Goal: Task Accomplishment & Management: Use online tool/utility

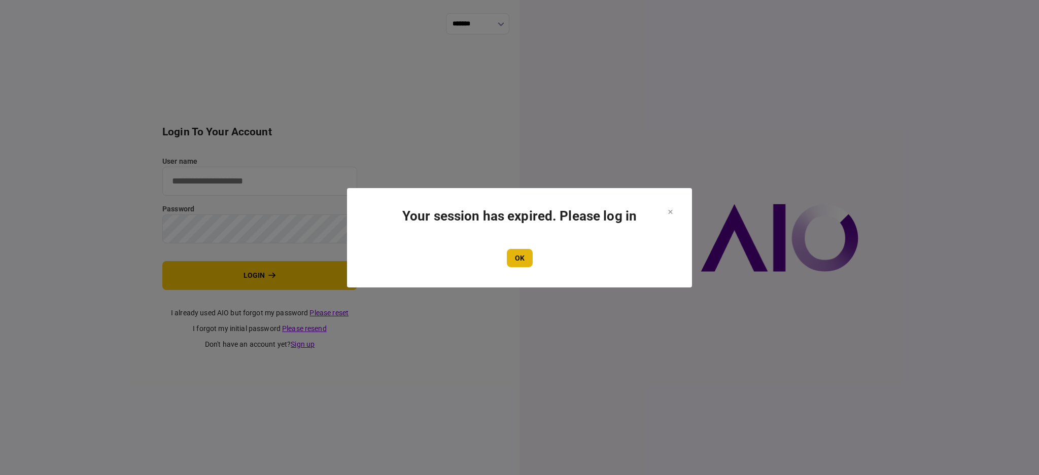
type input "****"
click at [507, 263] on button "OK" at bounding box center [520, 258] width 26 height 18
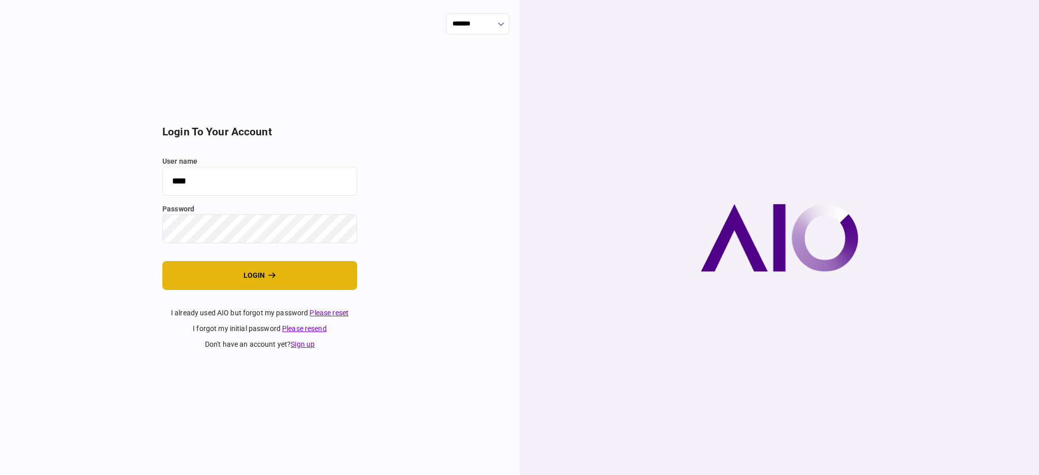
click at [244, 273] on button "login" at bounding box center [259, 275] width 195 height 29
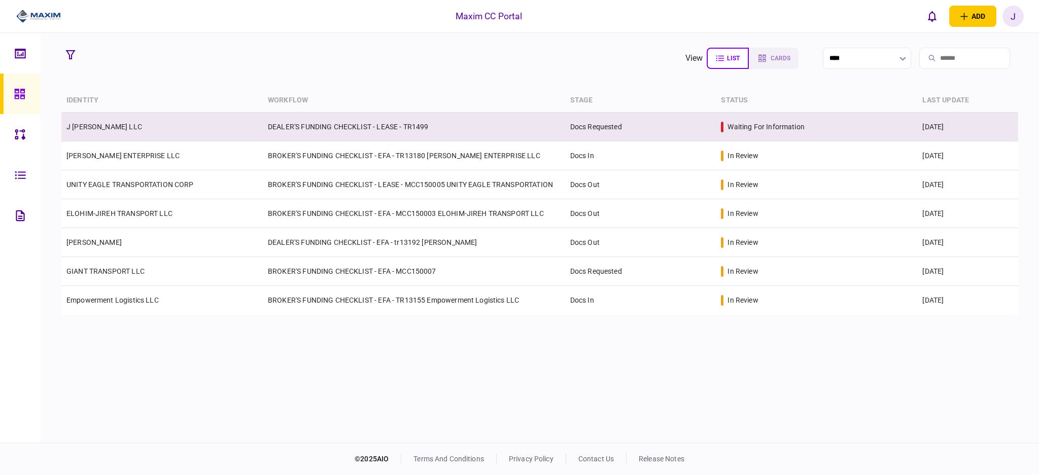
click at [111, 126] on td "J [PERSON_NAME] LLC" at bounding box center [161, 127] width 201 height 29
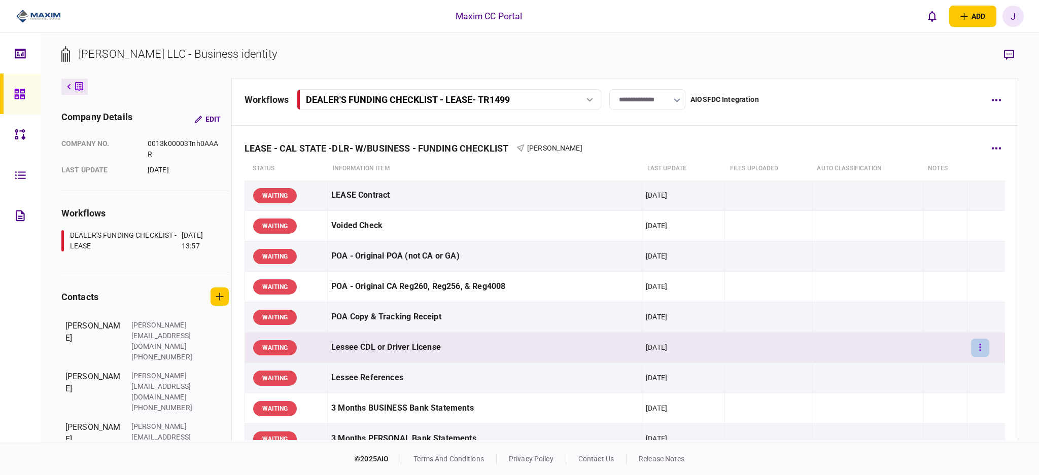
click at [976, 356] on button "button" at bounding box center [980, 348] width 18 height 18
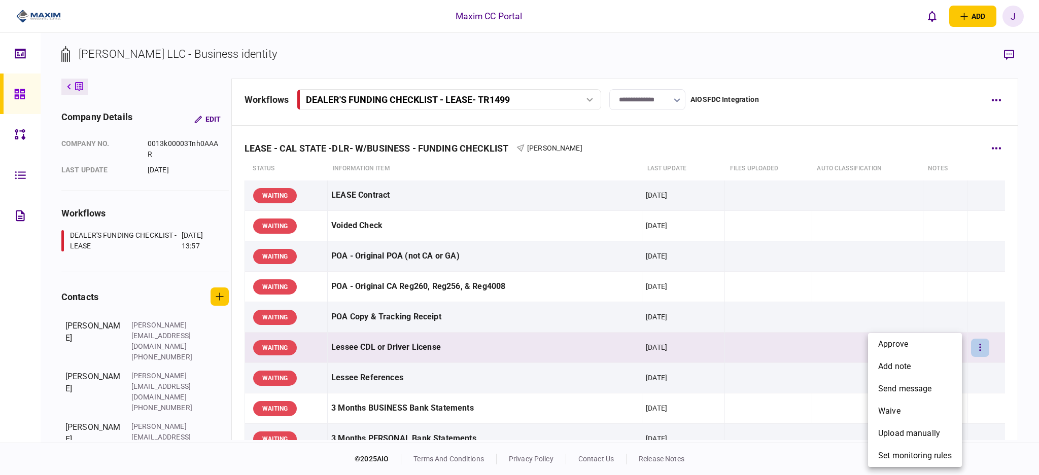
click at [939, 343] on li "approve" at bounding box center [915, 344] width 94 height 22
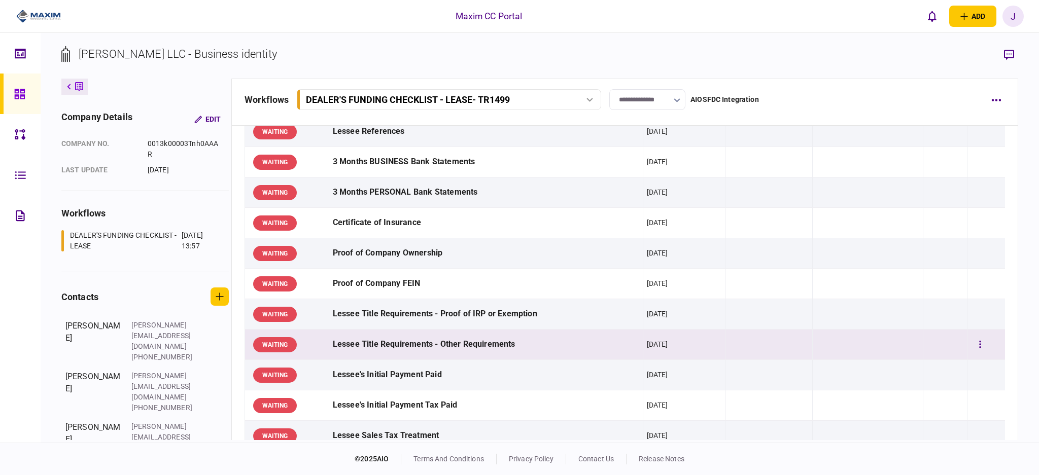
scroll to position [270, 0]
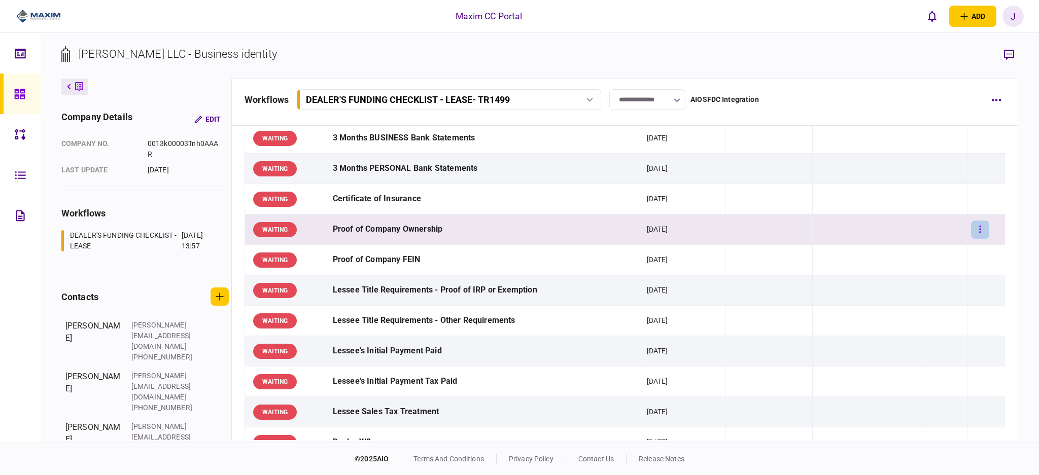
click at [976, 230] on button "button" at bounding box center [980, 230] width 18 height 18
click at [918, 244] on li "approve" at bounding box center [915, 250] width 94 height 22
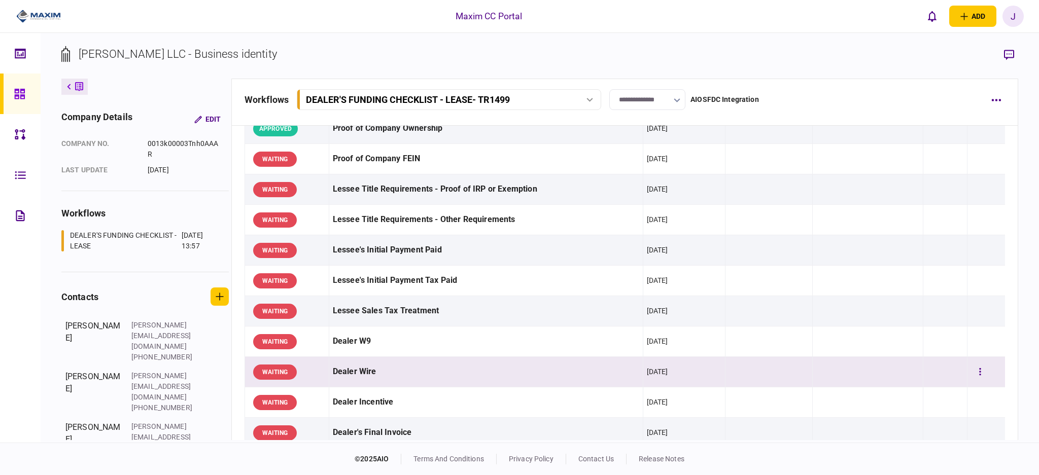
scroll to position [406, 0]
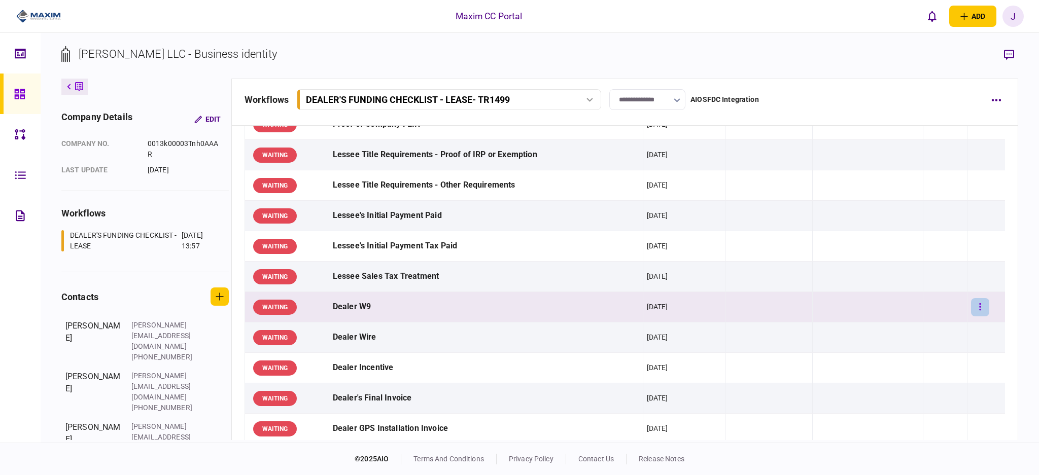
click at [979, 308] on icon "button" at bounding box center [980, 307] width 2 height 10
click at [919, 324] on li "approve" at bounding box center [915, 328] width 94 height 22
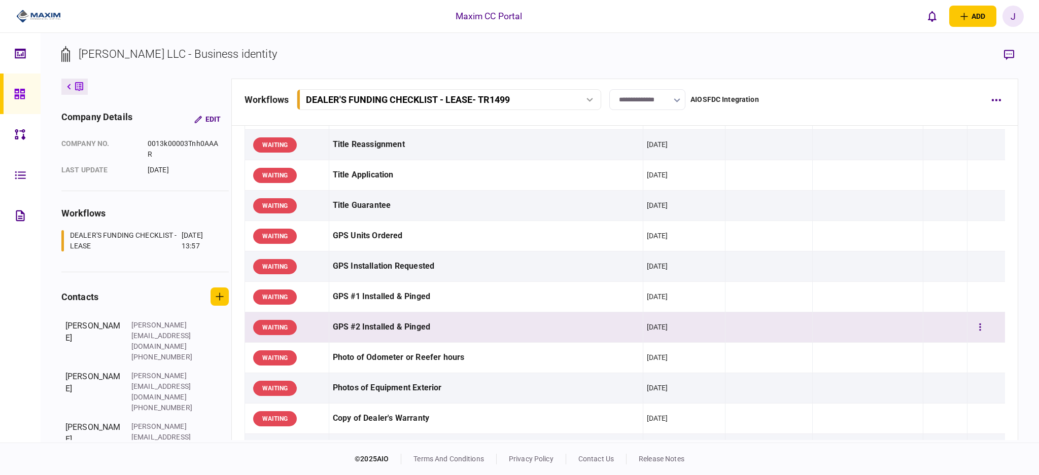
scroll to position [744, 0]
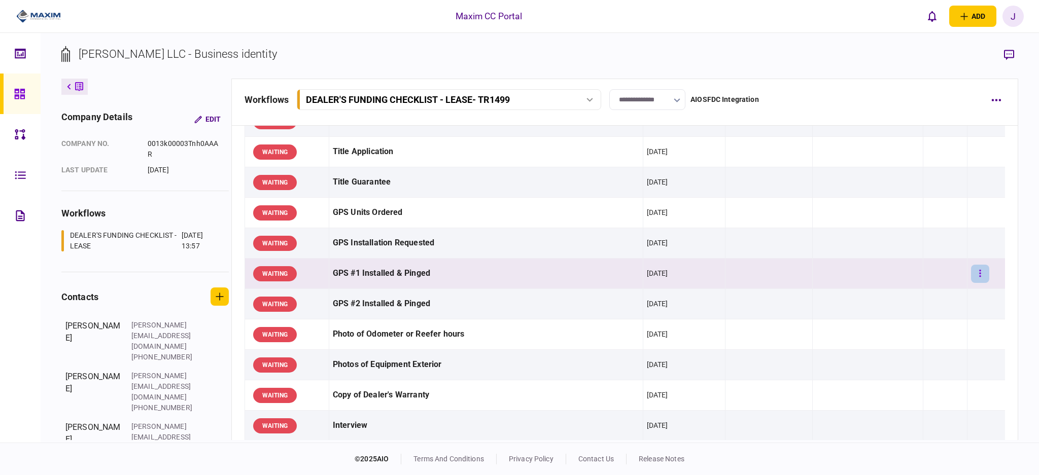
click at [977, 277] on button "button" at bounding box center [980, 274] width 18 height 18
click at [485, 301] on div at bounding box center [519, 237] width 1039 height 475
click at [971, 277] on button "button" at bounding box center [980, 274] width 18 height 18
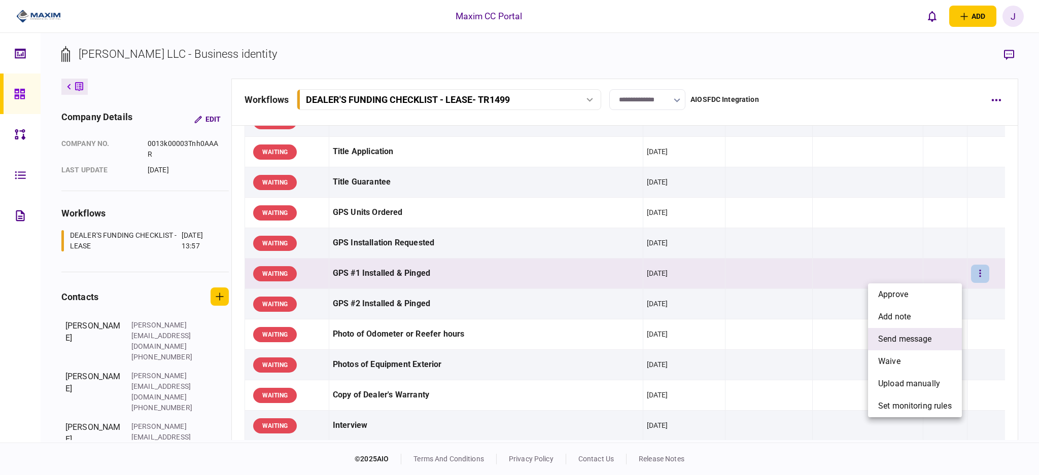
click at [926, 338] on span "send message" at bounding box center [905, 339] width 54 height 12
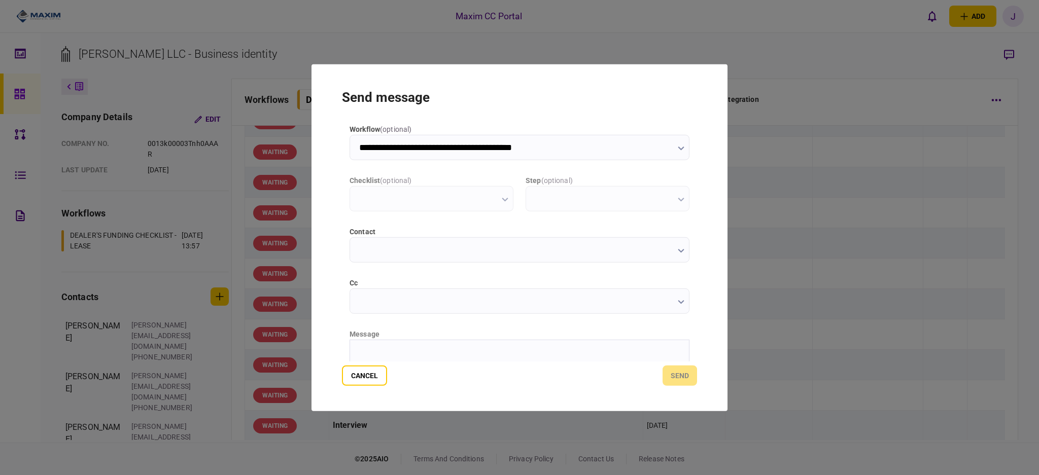
type input "**********"
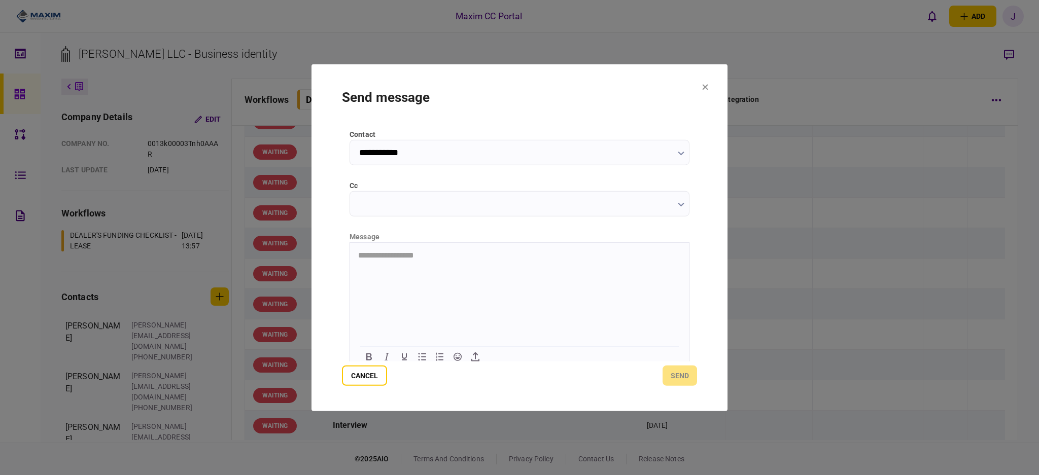
scroll to position [104, 0]
click at [417, 262] on html "**********" at bounding box center [519, 249] width 339 height 26
click at [679, 369] on button "send" at bounding box center [680, 376] width 35 height 20
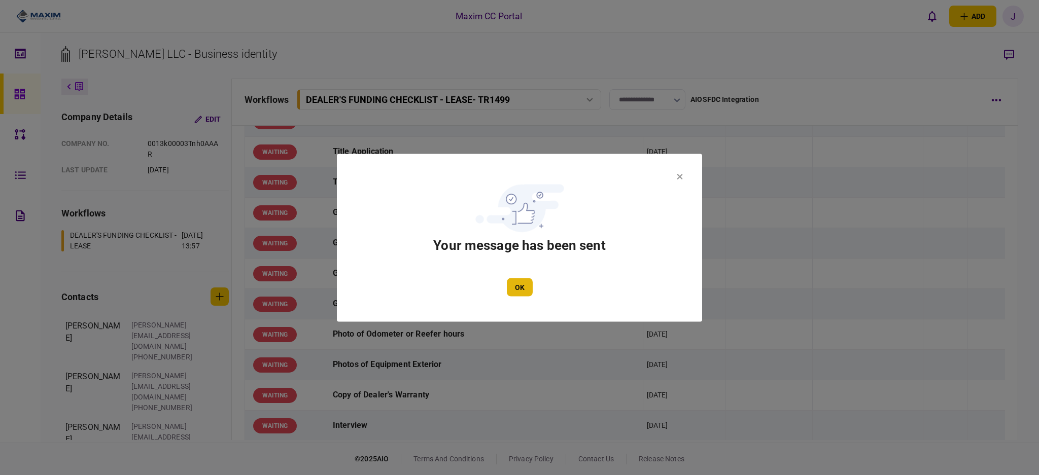
click at [520, 296] on button "OK" at bounding box center [520, 287] width 26 height 18
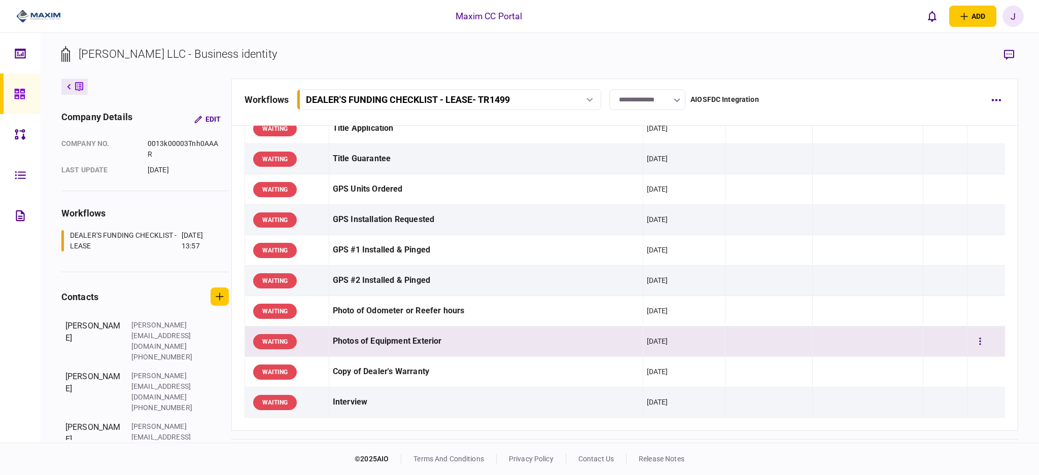
scroll to position [744, 0]
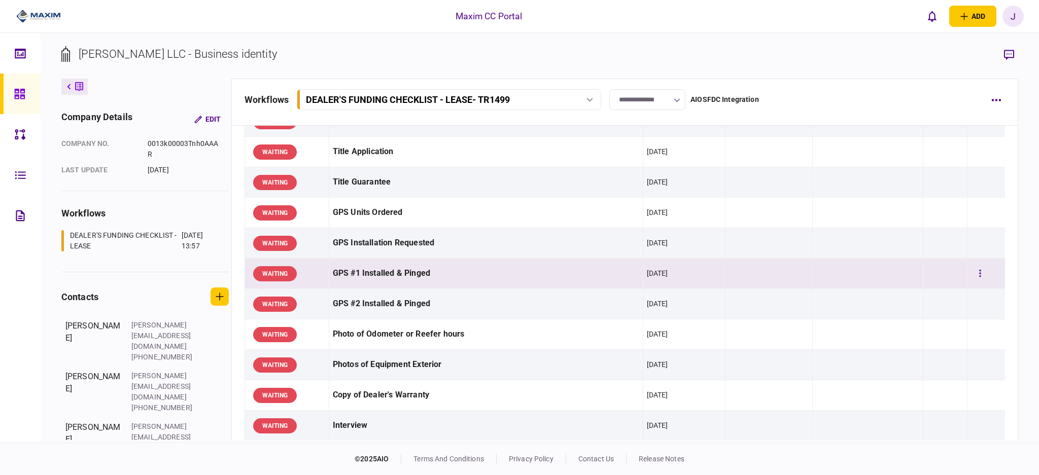
click at [405, 274] on div "GPS #1 Installed & Pinged" at bounding box center [486, 273] width 306 height 23
click at [445, 279] on div "GPS #1 Installed & Pinged" at bounding box center [486, 273] width 306 height 23
click at [433, 267] on div "GPS #1 Installed & Pinged" at bounding box center [486, 273] width 306 height 23
click at [1010, 57] on icon "button" at bounding box center [1009, 55] width 10 height 10
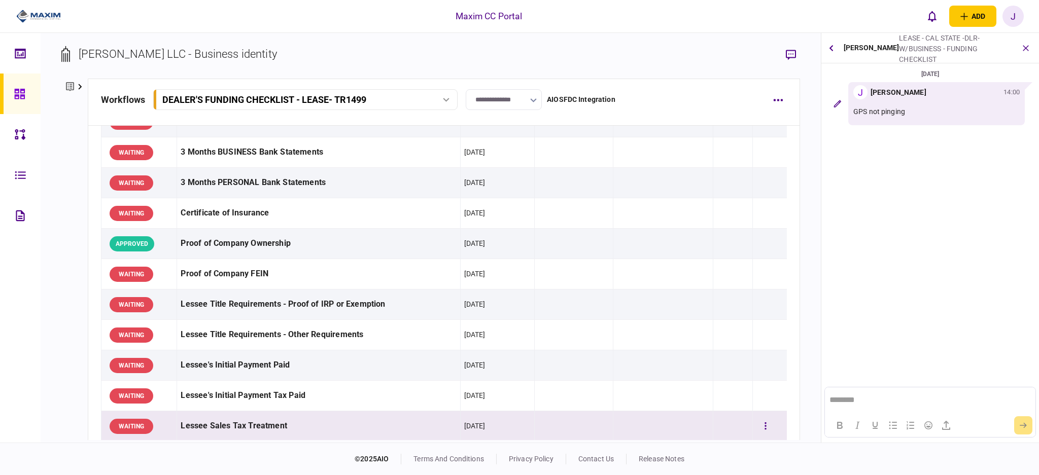
scroll to position [338, 0]
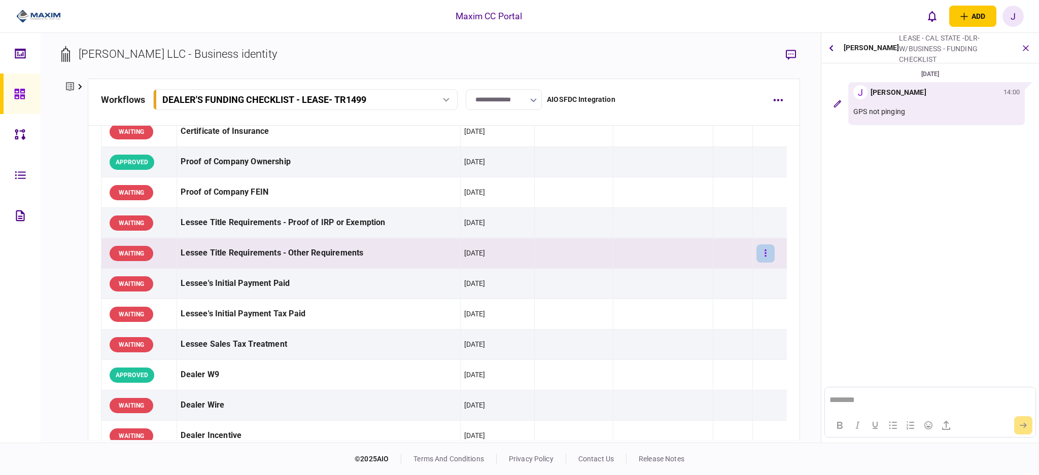
click at [756, 260] on button "button" at bounding box center [765, 254] width 18 height 18
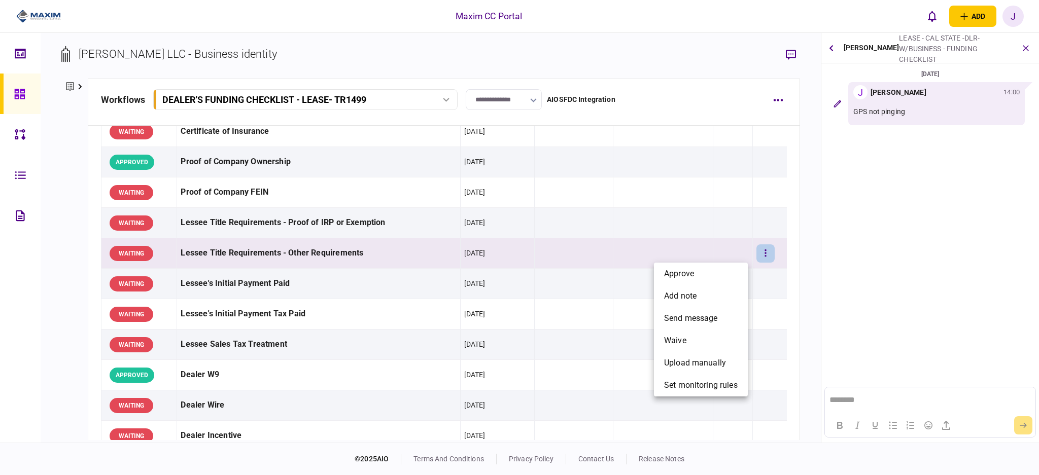
click at [540, 46] on div at bounding box center [519, 237] width 1039 height 475
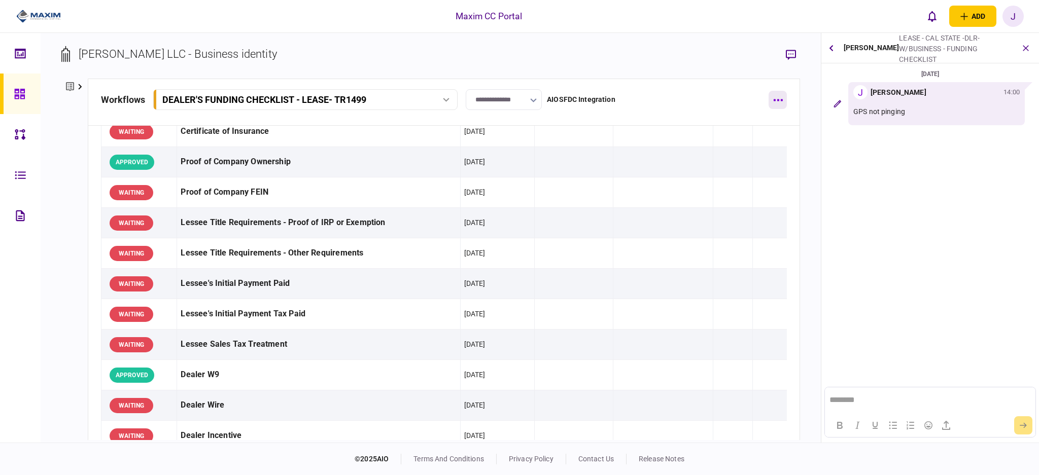
click at [777, 97] on button "button" at bounding box center [778, 100] width 18 height 18
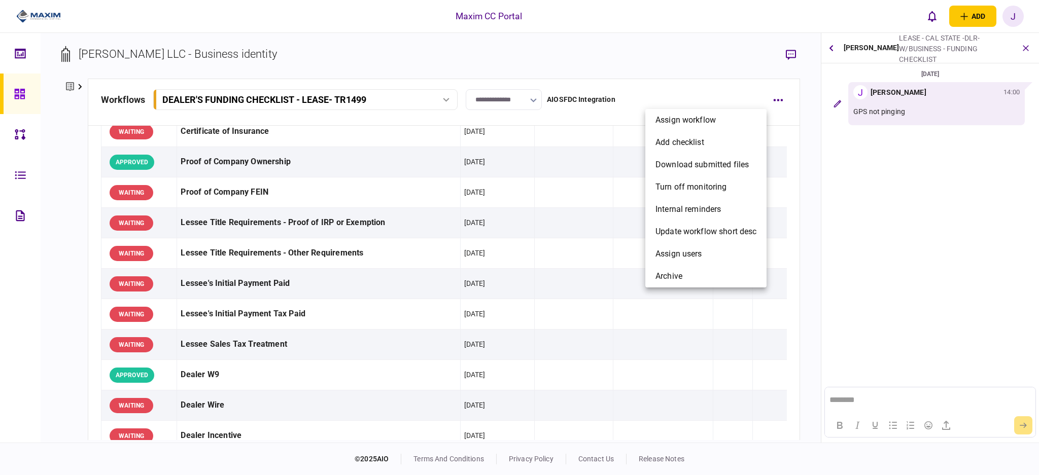
click at [697, 62] on div at bounding box center [519, 237] width 1039 height 475
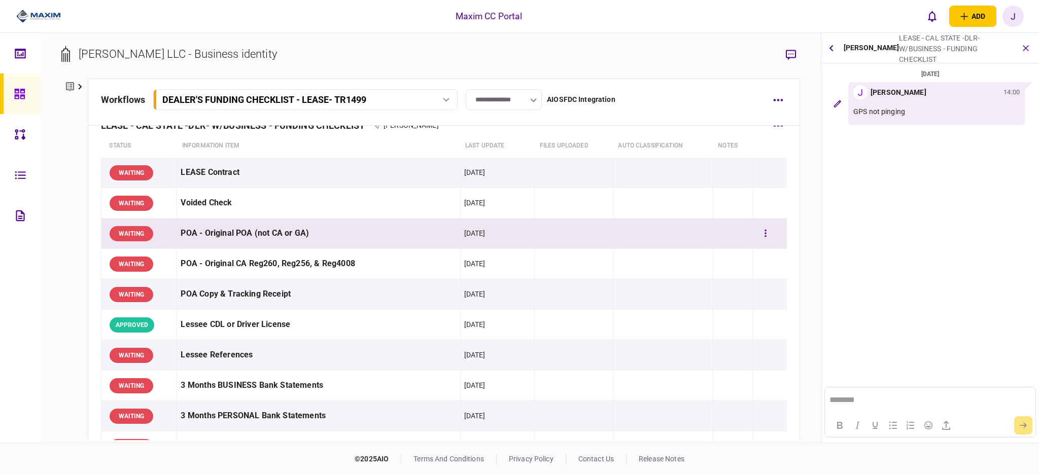
scroll to position [0, 0]
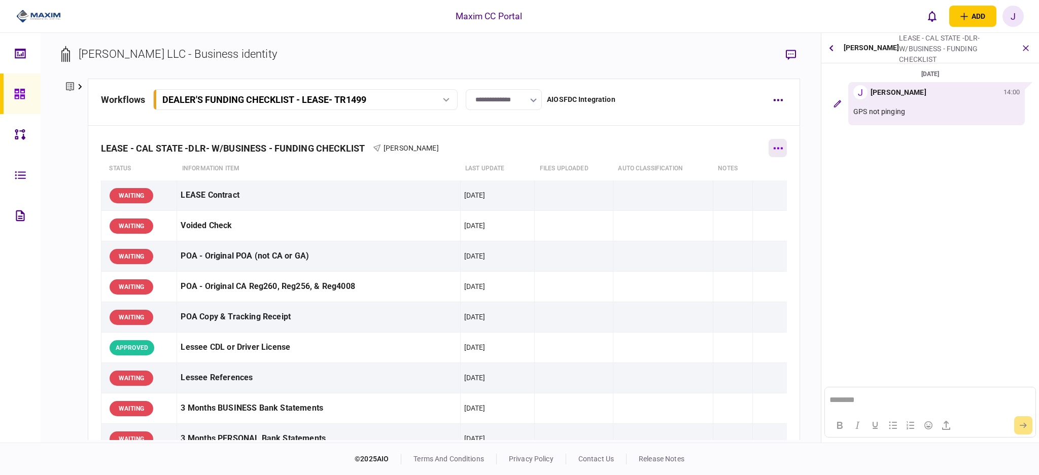
click at [769, 151] on button "button" at bounding box center [778, 148] width 18 height 18
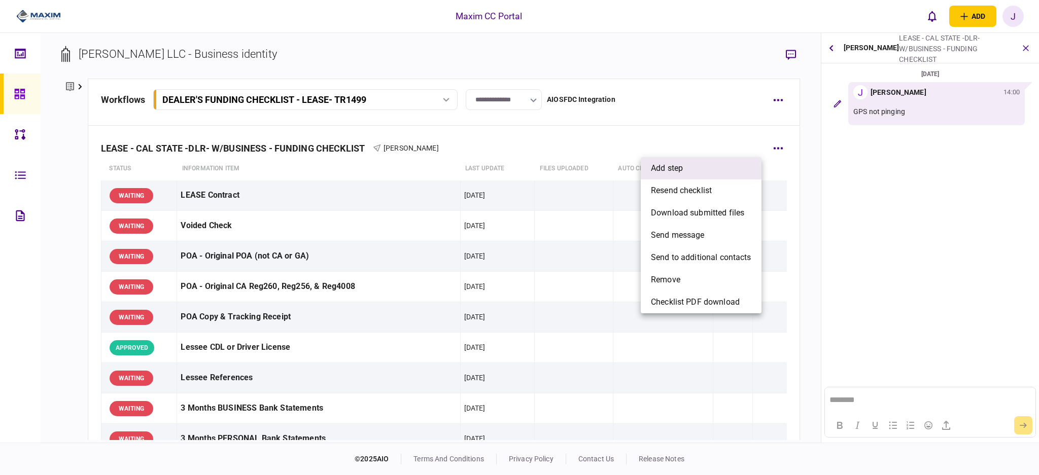
click at [683, 162] on span "add step" at bounding box center [667, 168] width 32 height 12
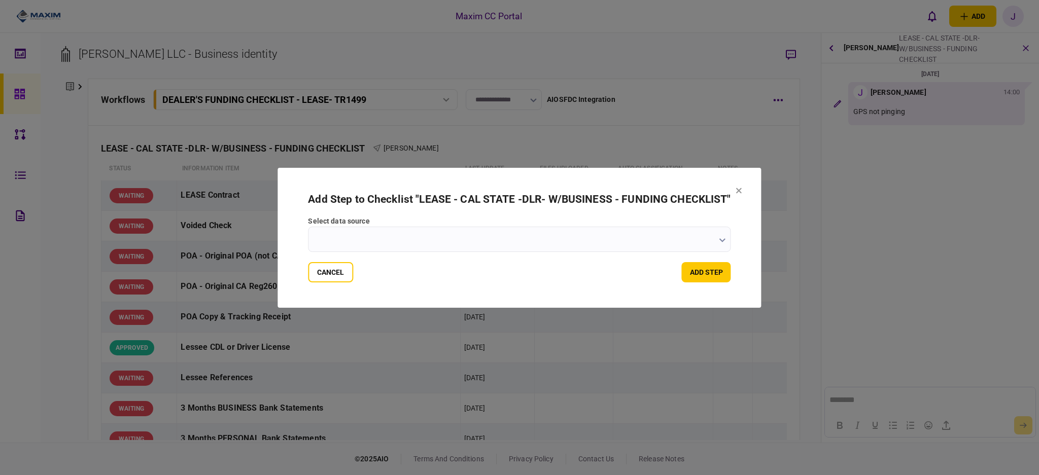
click at [336, 246] on input "select data source" at bounding box center [519, 239] width 423 height 25
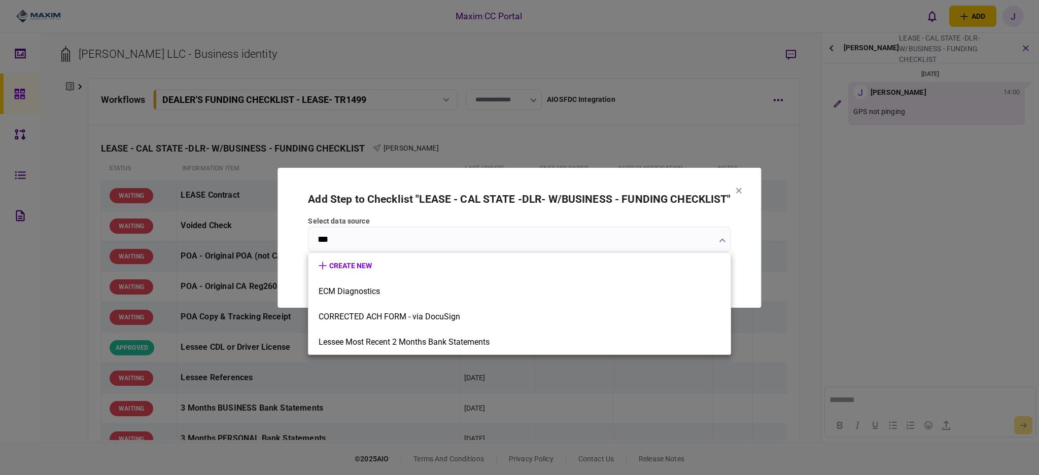
type input "***"
